Goal: Information Seeking & Learning: Learn about a topic

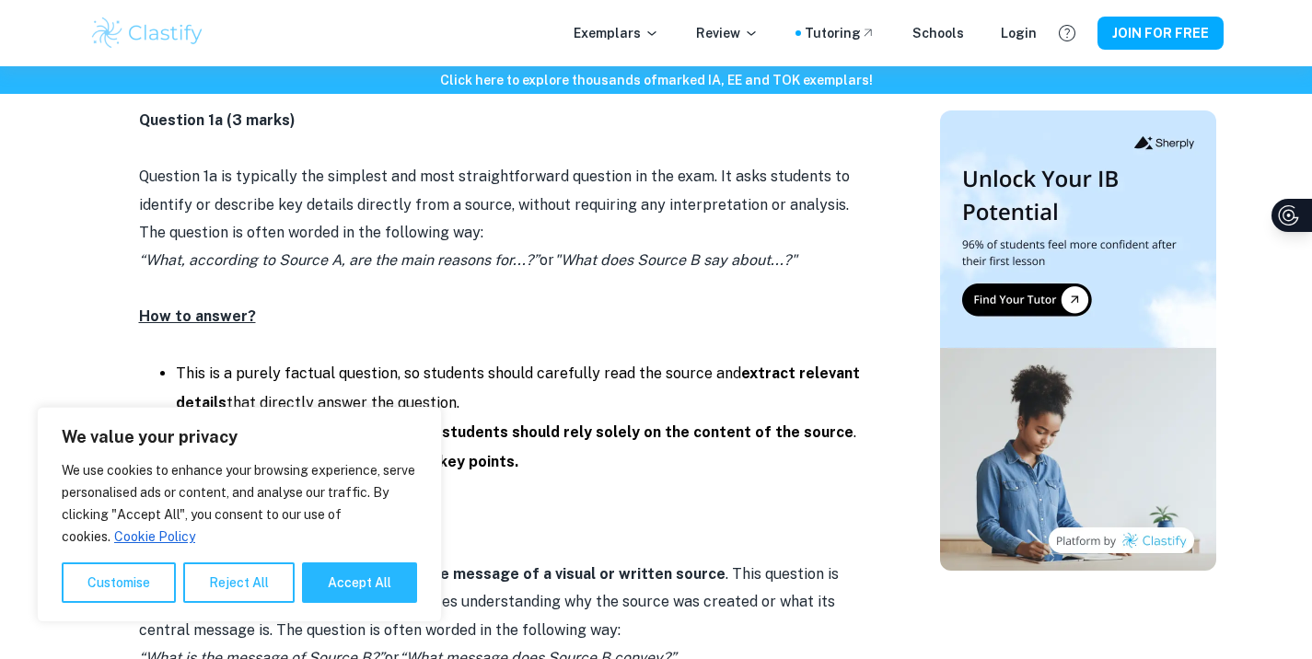
scroll to position [1322, 0]
click at [211, 574] on button "Reject All" at bounding box center [238, 582] width 111 height 40
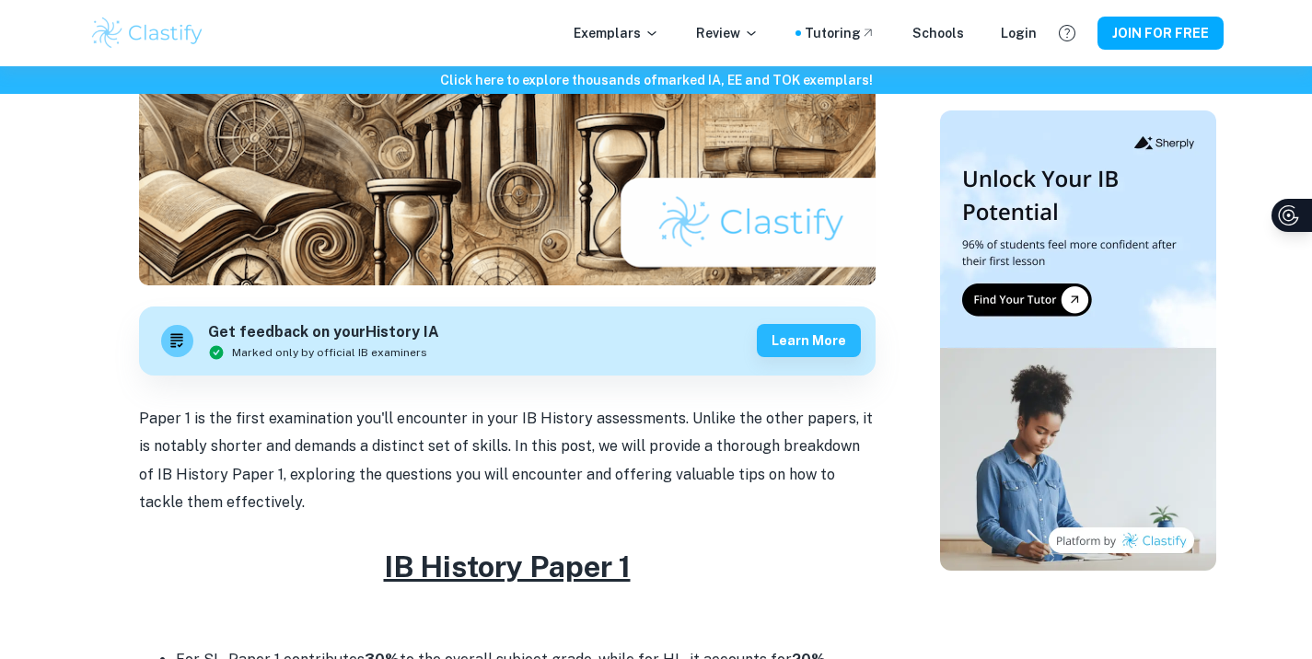
scroll to position [0, 1]
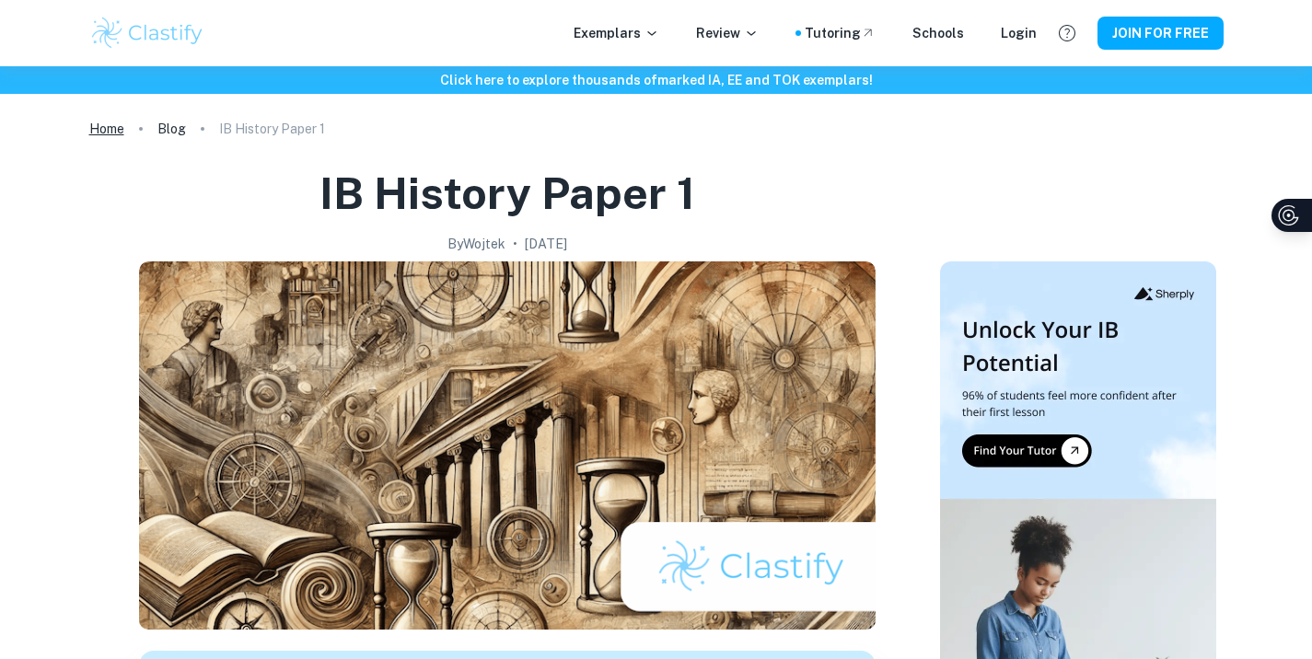
click at [119, 129] on link "Home" at bounding box center [106, 129] width 35 height 26
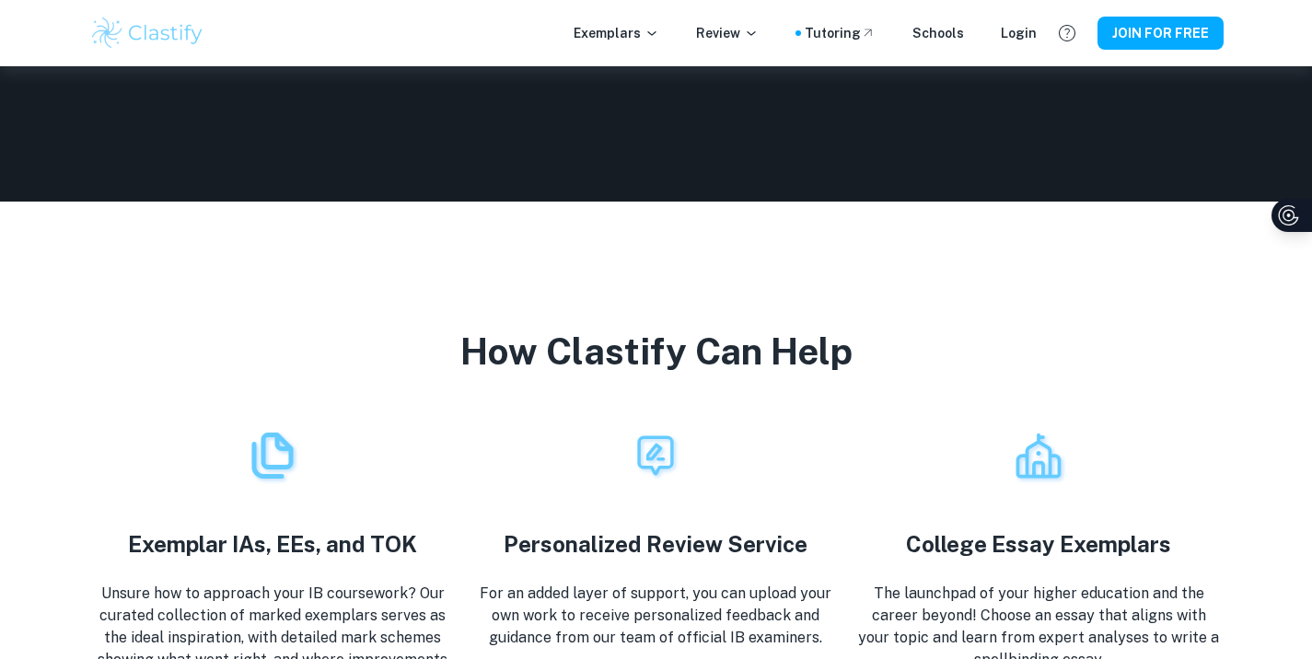
scroll to position [3493, 14]
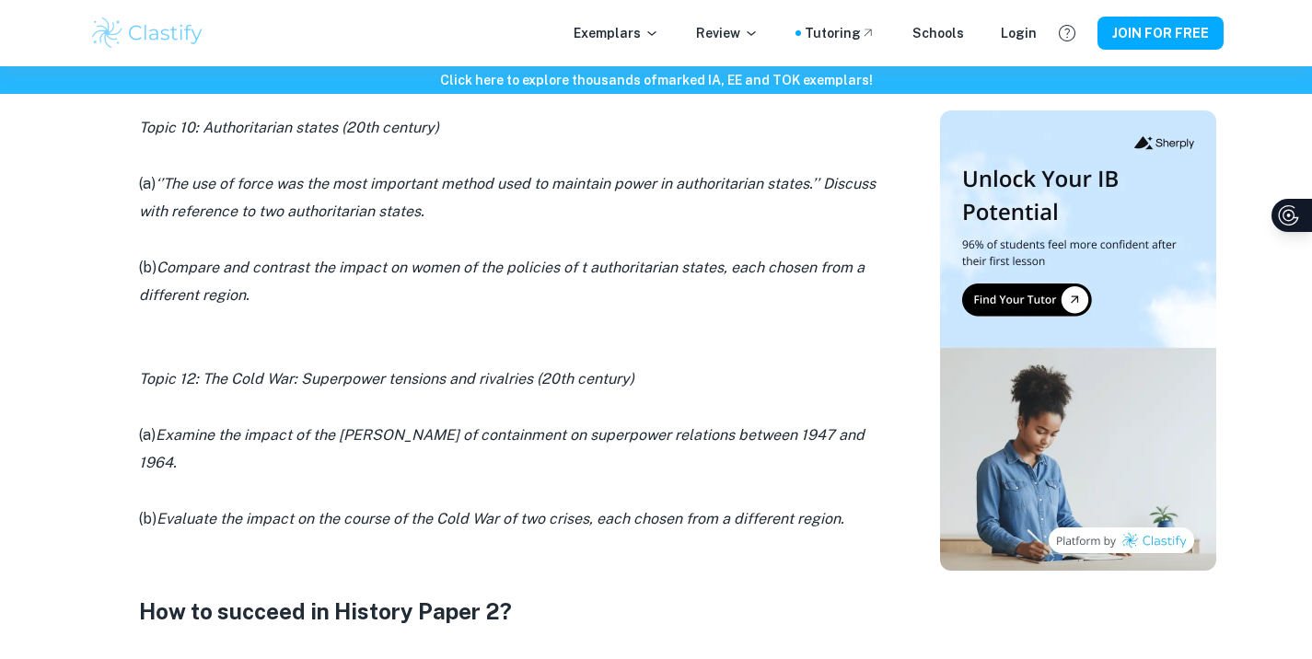
scroll to position [1029, 14]
